Goal: Task Accomplishment & Management: Complete application form

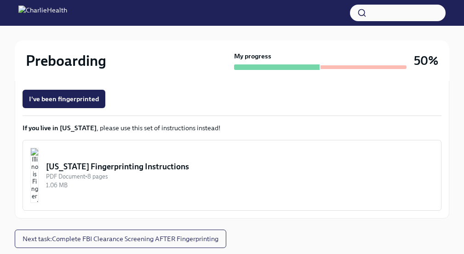
scroll to position [306, 0]
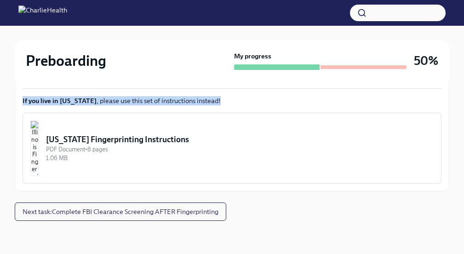
drag, startPoint x: 462, startPoint y: 159, endPoint x: 470, endPoint y: 28, distance: 130.9
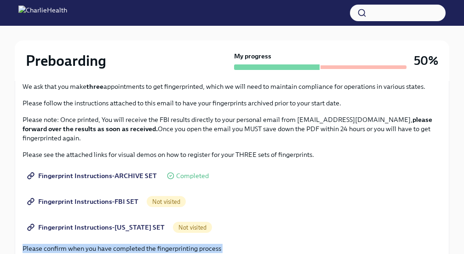
scroll to position [0, 0]
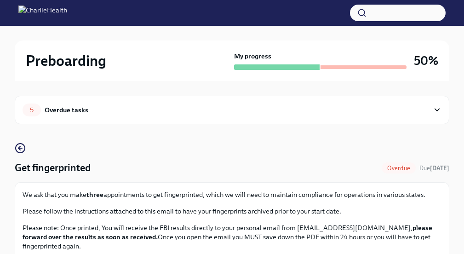
click at [59, 110] on div "Overdue tasks" at bounding box center [67, 110] width 44 height 10
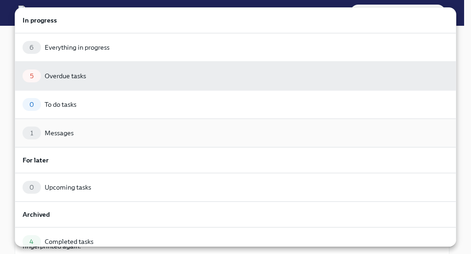
click at [105, 137] on div "1 Messages" at bounding box center [236, 133] width 426 height 13
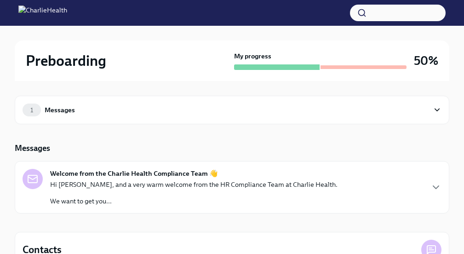
scroll to position [65, 0]
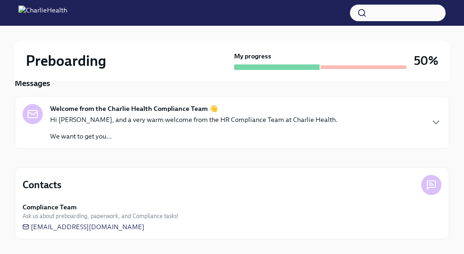
click at [433, 128] on div "Welcome from the Charlie Health Compliance Team 👋 Hi [PERSON_NAME], and a very …" at bounding box center [232, 122] width 419 height 37
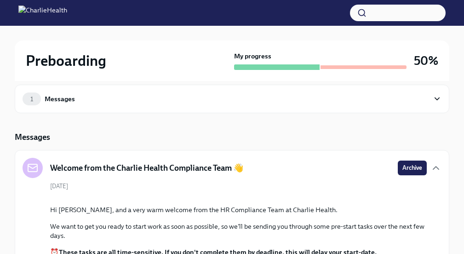
scroll to position [6, 0]
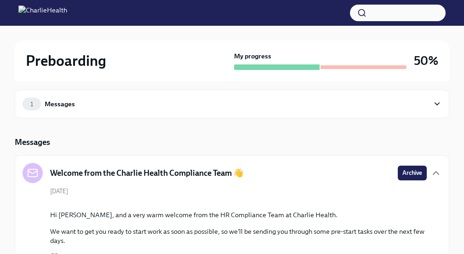
click at [432, 100] on div "1 Messages" at bounding box center [232, 104] width 419 height 13
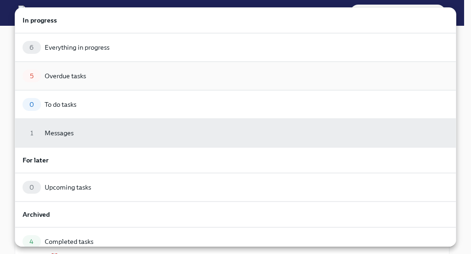
click at [143, 73] on div "5 Overdue tasks" at bounding box center [236, 75] width 426 height 13
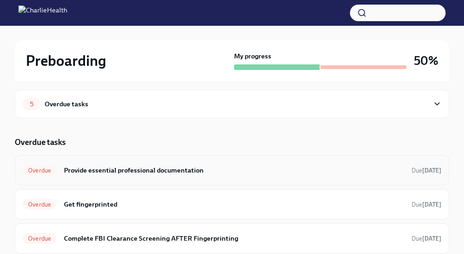
click at [169, 168] on h6 "Provide essential professional documentation" at bounding box center [234, 170] width 340 height 10
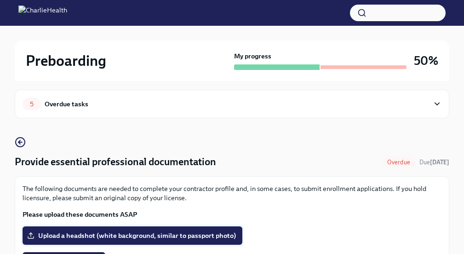
click at [131, 236] on span "Upload a headshot (white background, similar to passport photo)" at bounding box center [132, 235] width 207 height 9
click at [0, 0] on input "Upload a headshot (white background, similar to passport photo)" at bounding box center [0, 0] width 0 height 0
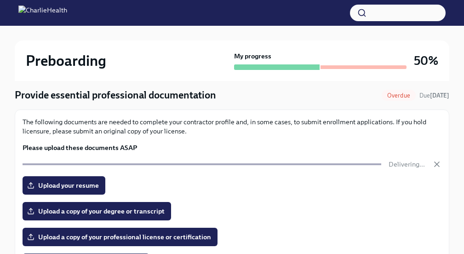
scroll to position [72, 0]
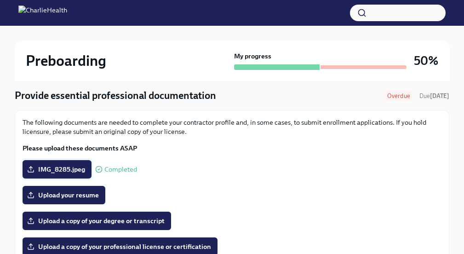
click at [69, 170] on span "IMG_8285.jpeg" at bounding box center [57, 169] width 56 height 9
click at [0, 0] on input "IMG_8285.jpeg" at bounding box center [0, 0] width 0 height 0
click at [39, 171] on span "IMG_8285.jpeg" at bounding box center [57, 169] width 56 height 9
click at [0, 0] on input "IMG_8285.jpeg" at bounding box center [0, 0] width 0 height 0
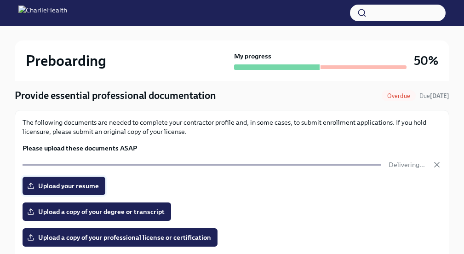
click at [69, 186] on span "Upload your resume" at bounding box center [64, 185] width 70 height 9
click at [0, 0] on input "Upload your resume" at bounding box center [0, 0] width 0 height 0
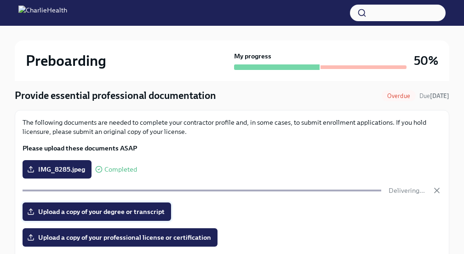
click at [112, 206] on label "Upload a copy of your degree or transcript" at bounding box center [97, 211] width 149 height 18
click at [0, 0] on input "Upload a copy of your degree or transcript" at bounding box center [0, 0] width 0 height 0
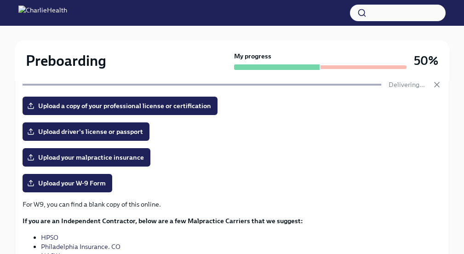
scroll to position [206, 0]
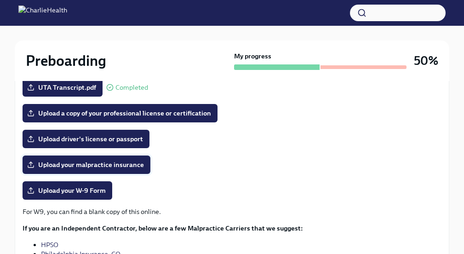
click at [79, 163] on span "Upload your malpractice insurance" at bounding box center [86, 164] width 115 height 9
click at [0, 0] on input "Upload your malpractice insurance" at bounding box center [0, 0] width 0 height 0
click at [125, 138] on span "Upload driver's license or passport" at bounding box center [86, 138] width 114 height 9
click at [0, 0] on input "Upload driver's license or passport" at bounding box center [0, 0] width 0 height 0
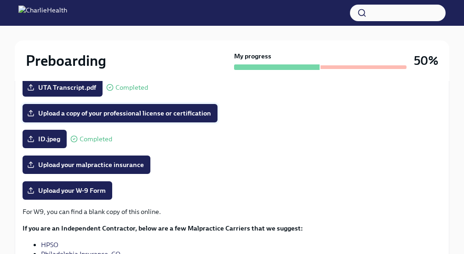
click at [147, 109] on span "Upload a copy of your professional license or certification" at bounding box center [120, 113] width 182 height 9
click at [0, 0] on input "Upload a copy of your professional license or certification" at bounding box center [0, 0] width 0 height 0
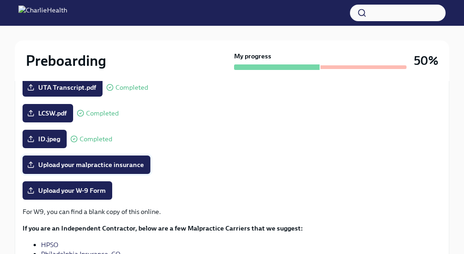
click at [103, 166] on span "Upload your malpractice insurance" at bounding box center [86, 164] width 115 height 9
click at [0, 0] on input "Upload your malpractice insurance" at bounding box center [0, 0] width 0 height 0
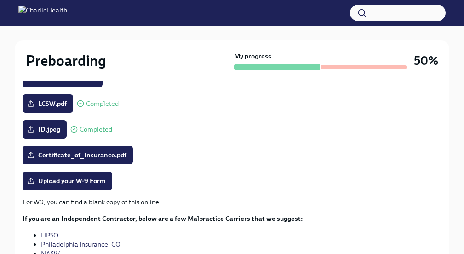
scroll to position [214, 0]
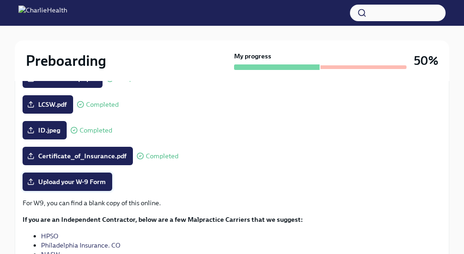
click at [101, 179] on span "Upload your W-9 Form" at bounding box center [67, 181] width 77 height 9
click at [0, 0] on input "Upload your W-9 Form" at bounding box center [0, 0] width 0 height 0
click at [266, 110] on div "LCSW.pdf Completed" at bounding box center [232, 104] width 419 height 18
click at [70, 184] on span "Upload your W-9 Form" at bounding box center [67, 181] width 77 height 9
click at [0, 0] on input "Upload your W-9 Form" at bounding box center [0, 0] width 0 height 0
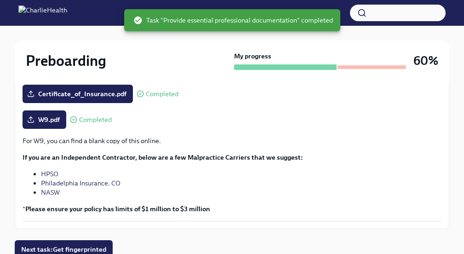
scroll to position [314, 0]
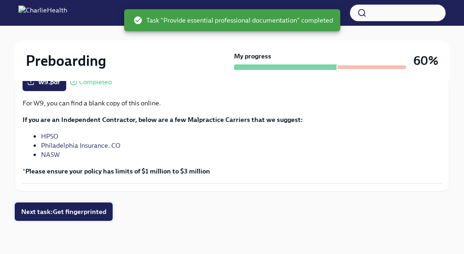
click at [97, 207] on span "Next task : Get fingerprinted" at bounding box center [63, 211] width 85 height 9
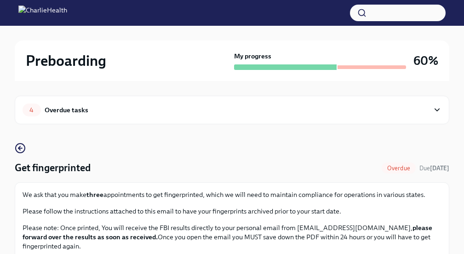
click at [441, 111] on icon at bounding box center [437, 109] width 9 height 9
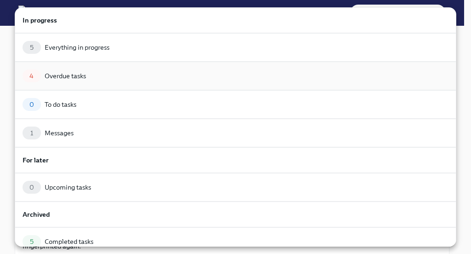
click at [392, 75] on div "4 Overdue tasks" at bounding box center [236, 75] width 426 height 13
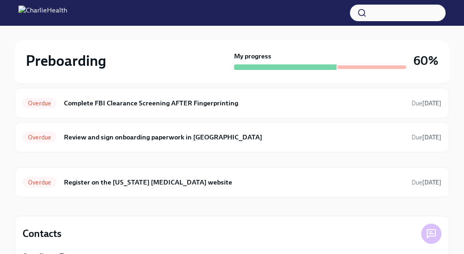
scroll to position [114, 0]
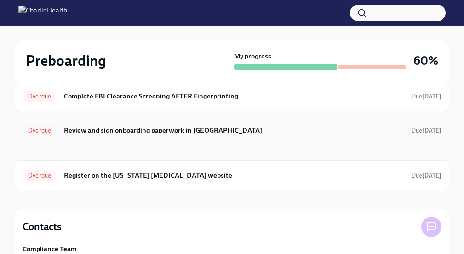
click at [170, 132] on h6 "Review and sign onboarding paperwork in [GEOGRAPHIC_DATA]" at bounding box center [234, 130] width 340 height 10
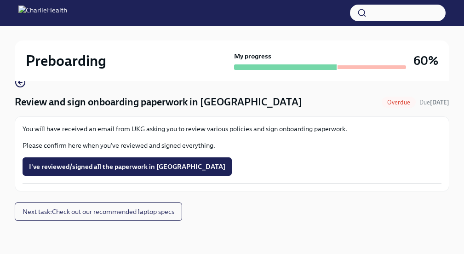
scroll to position [66, 0]
click at [96, 168] on span "I've reviewed/signed all the paperwork in [GEOGRAPHIC_DATA]" at bounding box center [127, 166] width 196 height 9
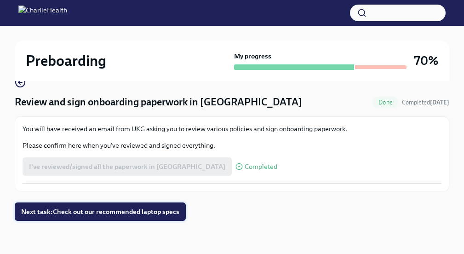
click at [158, 213] on span "Next task : Check out our recommended laptop specs" at bounding box center [100, 211] width 158 height 9
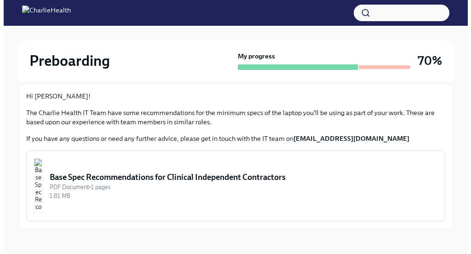
scroll to position [107, 0]
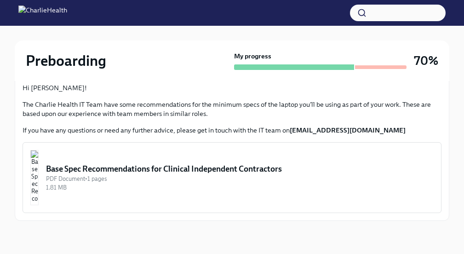
click at [137, 173] on div "Base Spec Recommendations for Clinical Independent Contractors" at bounding box center [240, 168] width 388 height 11
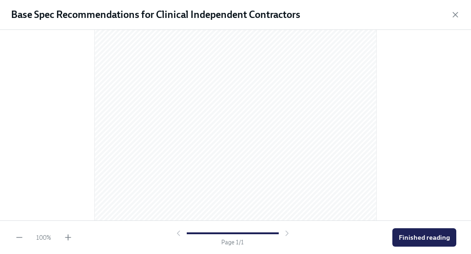
scroll to position [190, 0]
click at [422, 237] on span "Finished reading" at bounding box center [424, 237] width 51 height 9
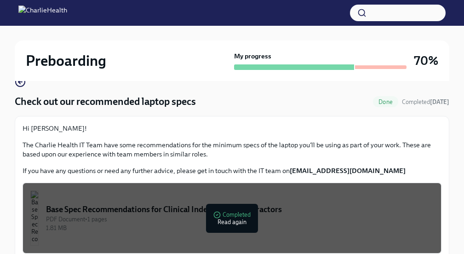
scroll to position [107, 0]
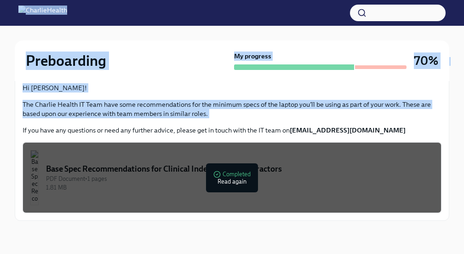
drag, startPoint x: 461, startPoint y: 122, endPoint x: 455, endPoint y: 9, distance: 113.3
click at [455, 9] on div "Preboarding My progress 70% 7 Completed tasks Check out our recommended laptop …" at bounding box center [232, 73] width 464 height 361
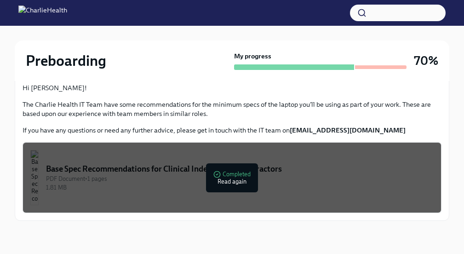
click at [368, 69] on div at bounding box center [320, 67] width 173 height 6
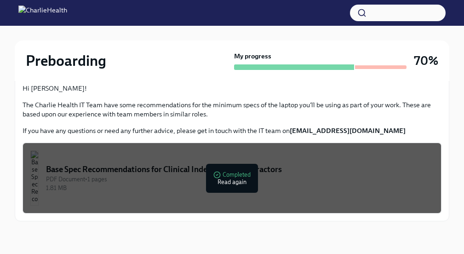
scroll to position [0, 0]
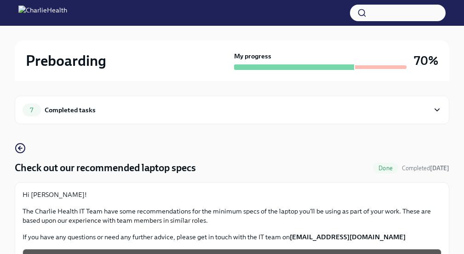
click at [425, 108] on div "7 Completed tasks" at bounding box center [226, 110] width 407 height 13
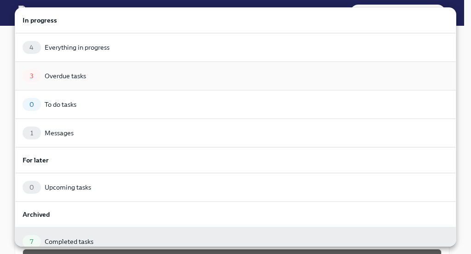
click at [358, 72] on div "3 Overdue tasks" at bounding box center [236, 75] width 426 height 13
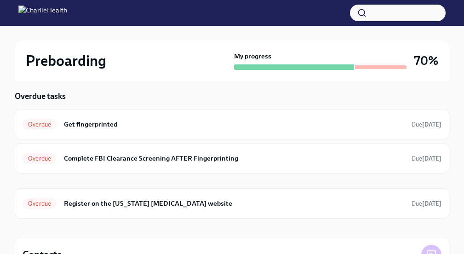
scroll to position [122, 0]
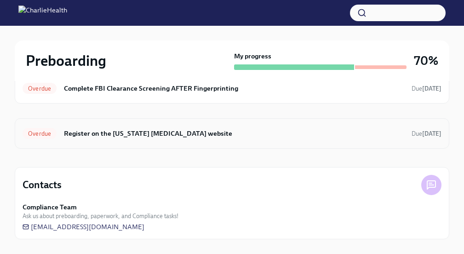
click at [414, 138] on div "Overdue Register on the [US_STATE] [MEDICAL_DATA] website Due [DATE]" at bounding box center [232, 133] width 419 height 15
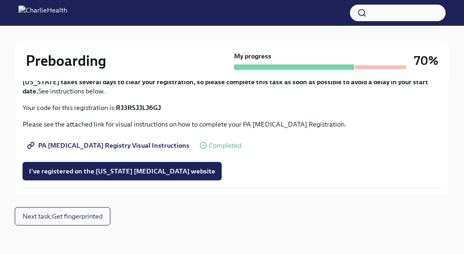
click at [176, 170] on span "I've registered on the [US_STATE] [MEDICAL_DATA] website" at bounding box center [122, 171] width 186 height 9
